Goal: Task Accomplishment & Management: Complete application form

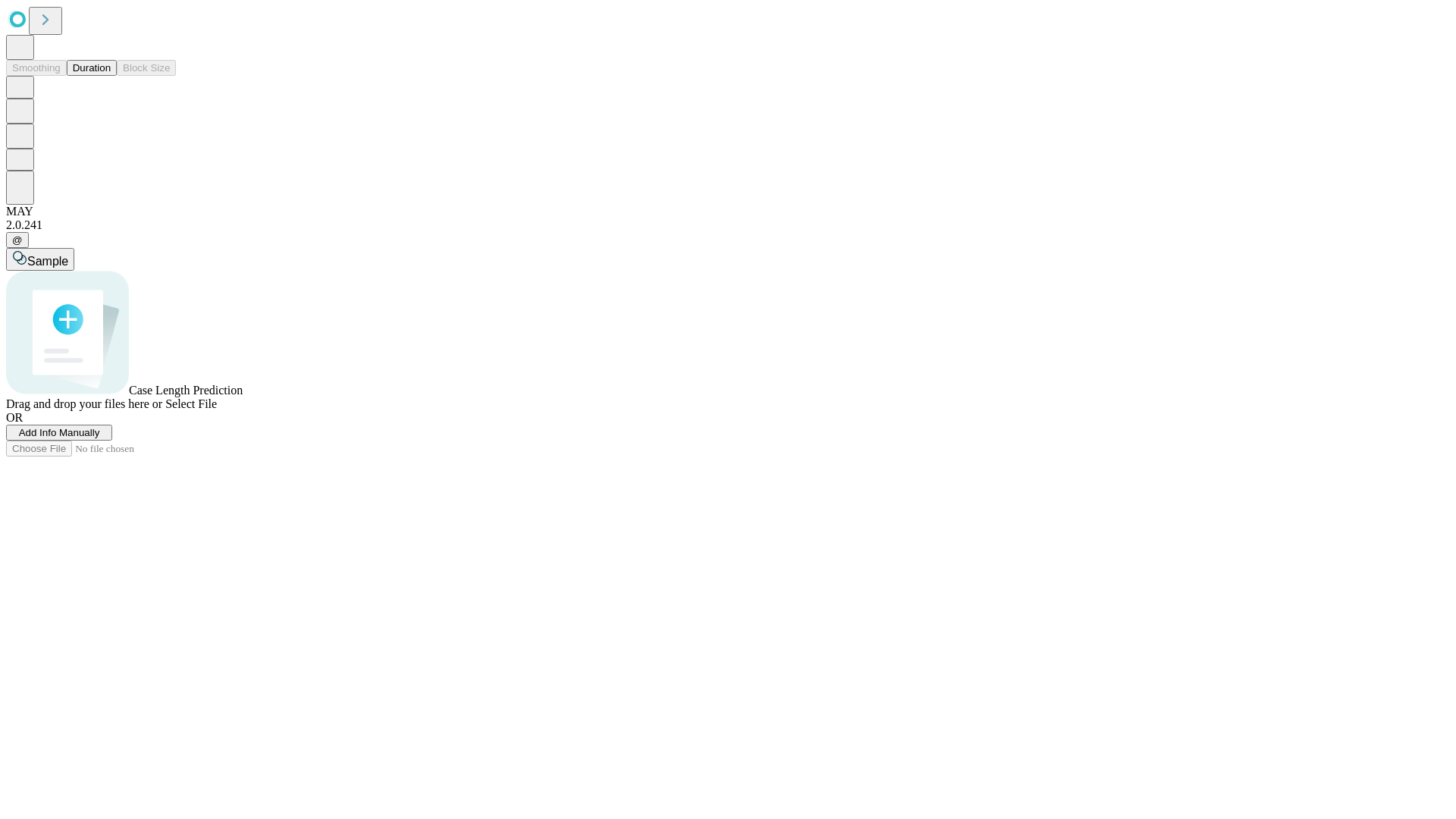
click at [100, 439] on span "Add Info Manually" at bounding box center [60, 433] width 81 height 12
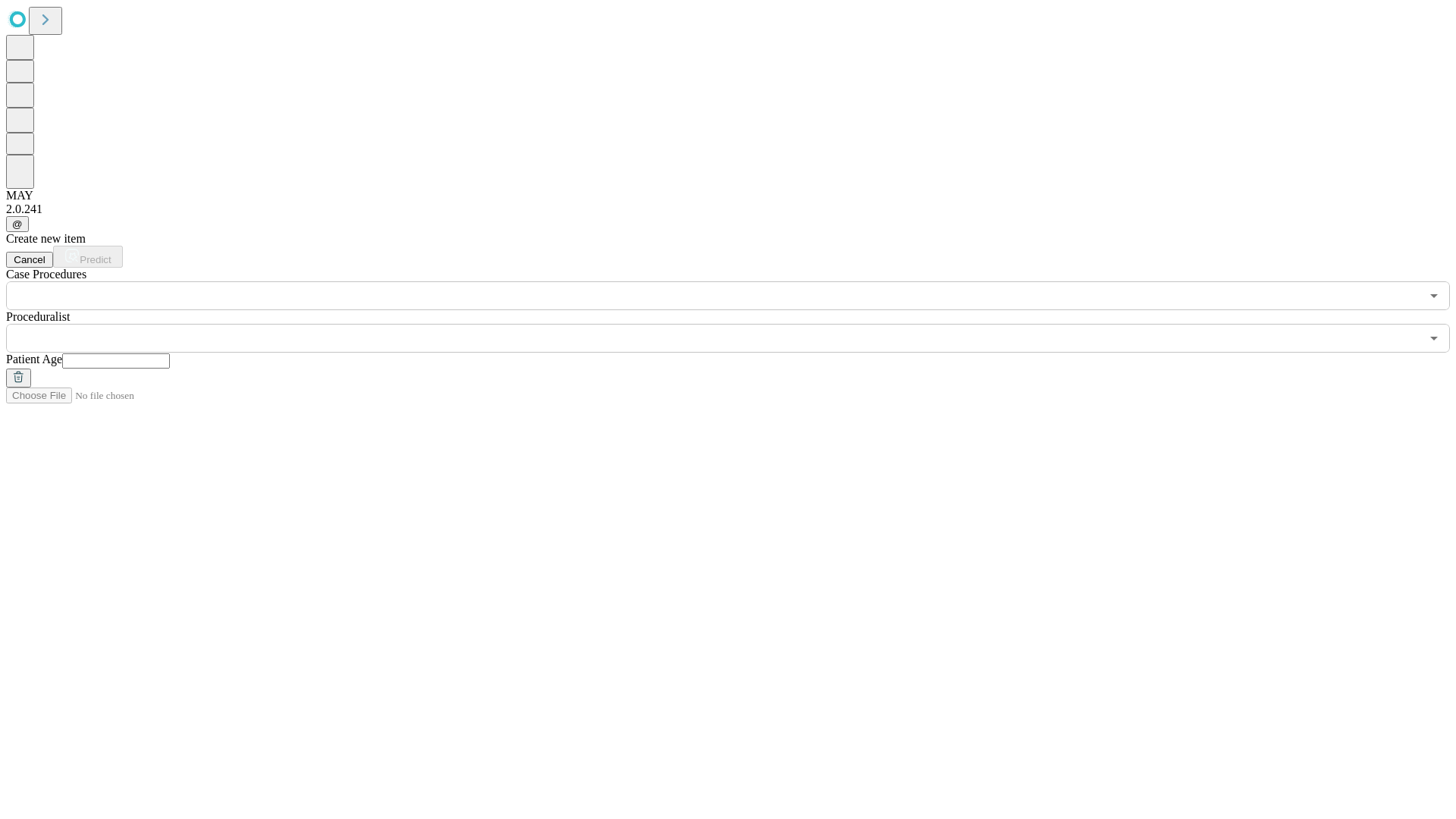
click at [170, 353] on input "text" at bounding box center [116, 361] width 108 height 15
type input "**"
click at [739, 324] on input "text" at bounding box center [713, 339] width 1415 height 29
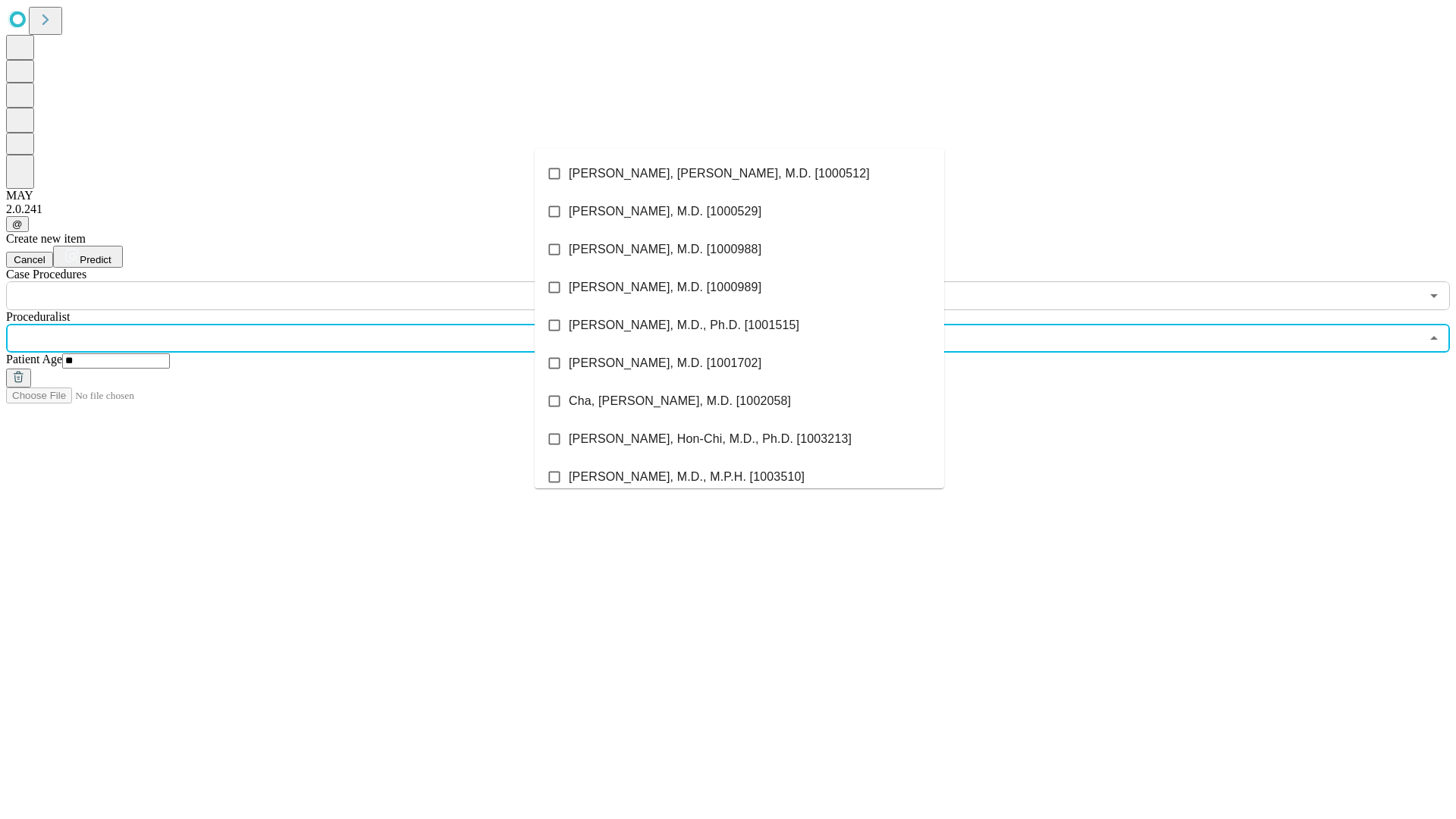
click at [740, 174] on li "[PERSON_NAME], [PERSON_NAME], M.D. [1000512]" at bounding box center [739, 173] width 410 height 38
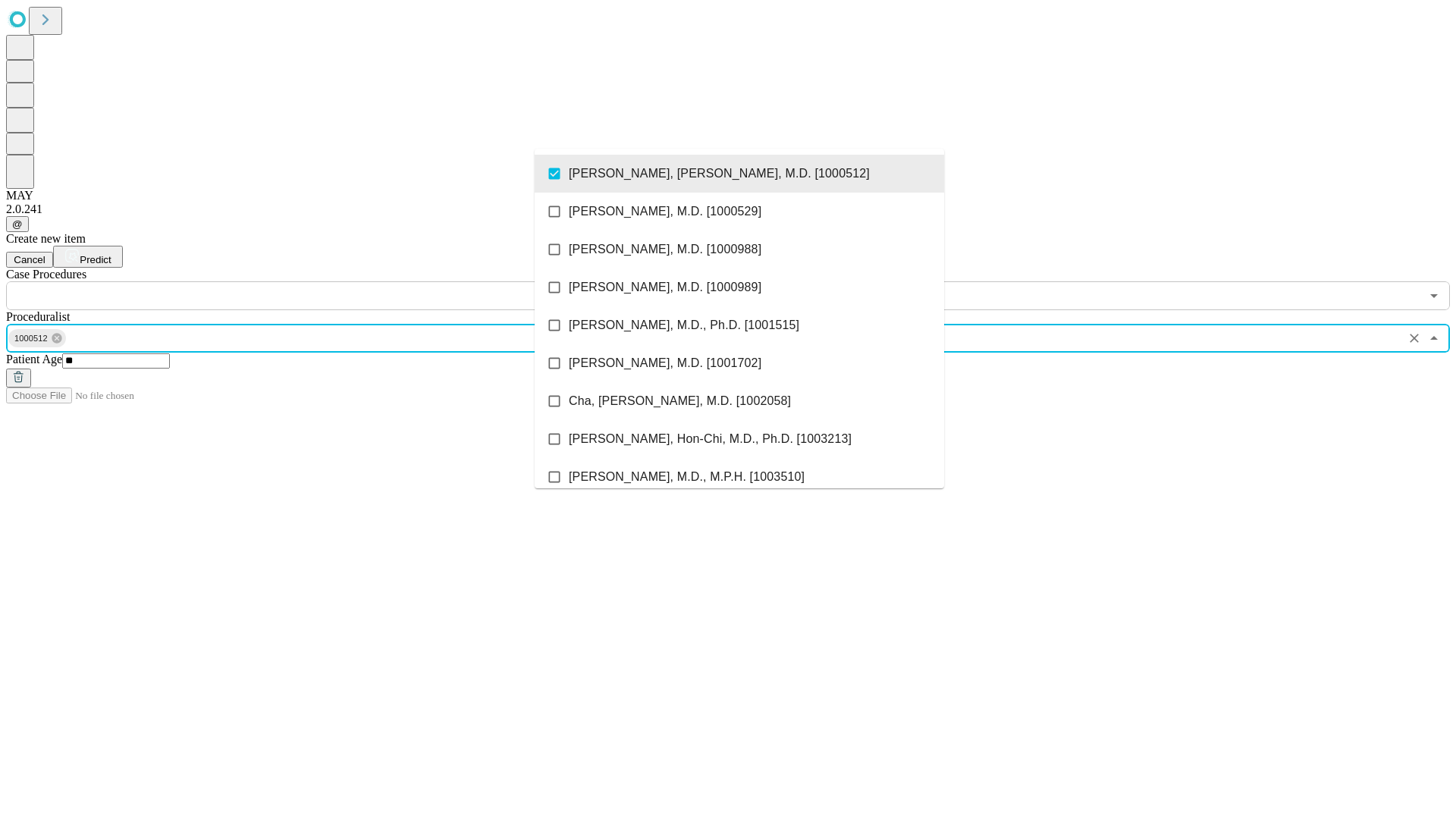
click at [318, 282] on input "text" at bounding box center [713, 296] width 1415 height 29
